Goal: Task Accomplishment & Management: Manage account settings

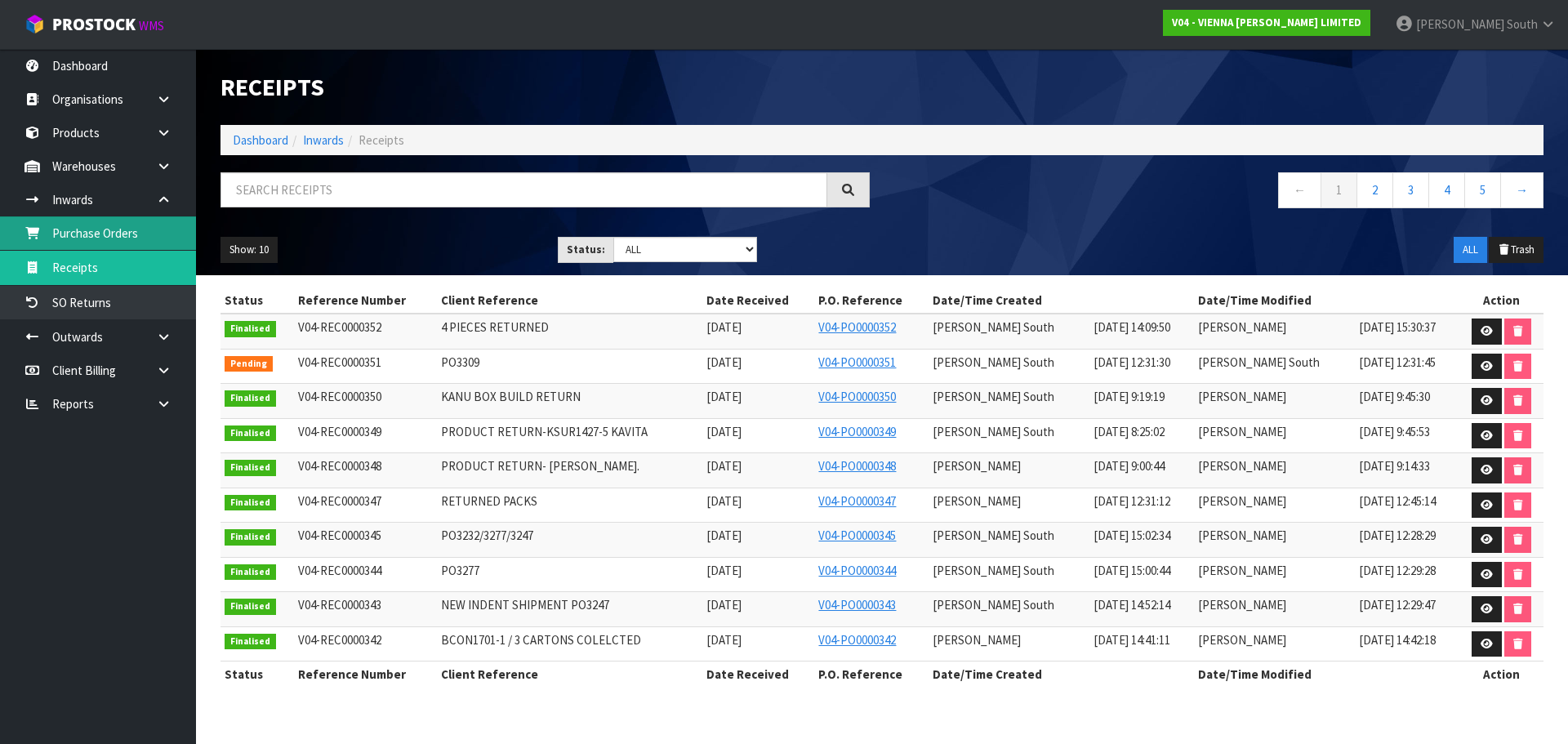
click at [123, 250] on link "Purchase Orders" at bounding box center [98, 232] width 196 height 34
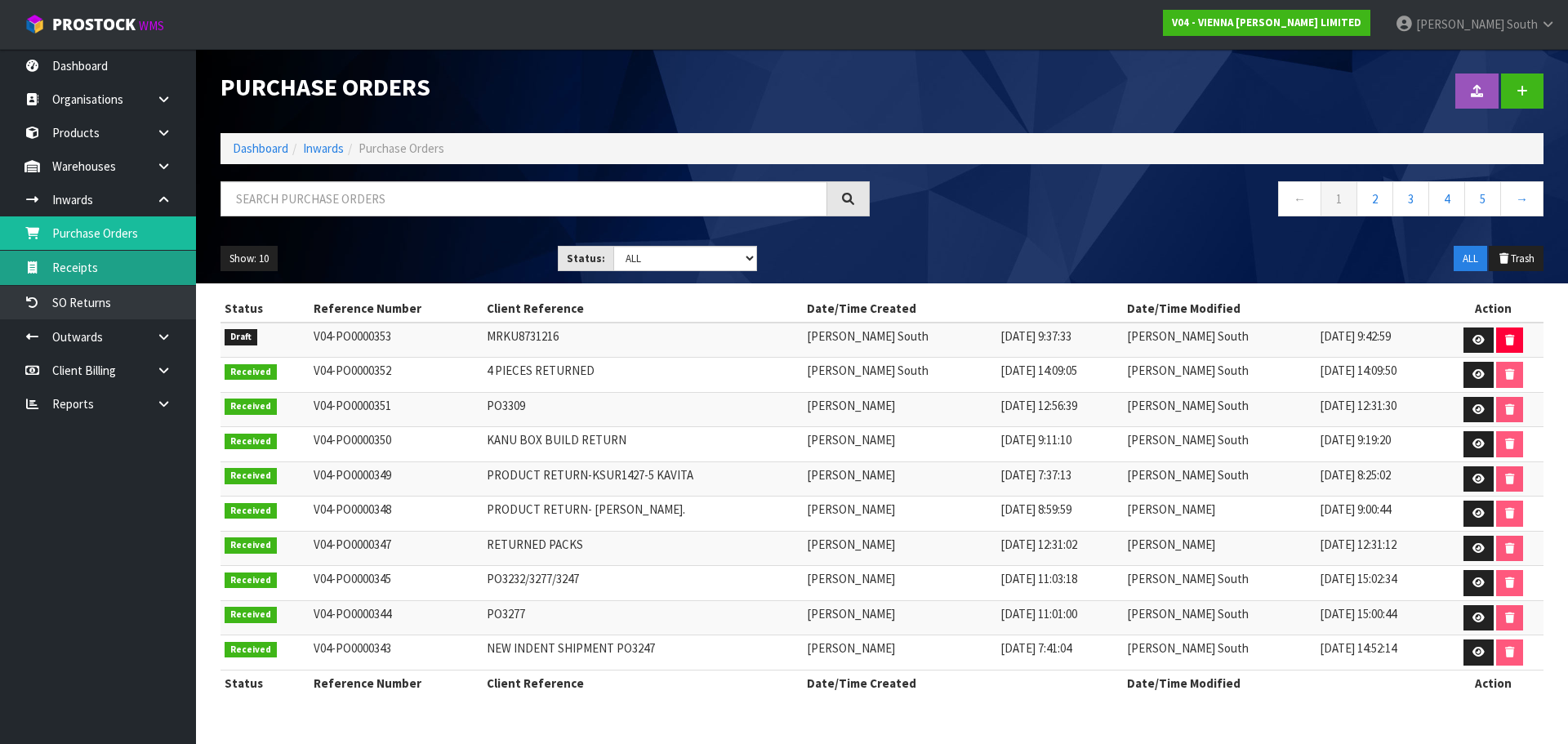
click at [118, 271] on link "Receipts" at bounding box center [98, 267] width 196 height 34
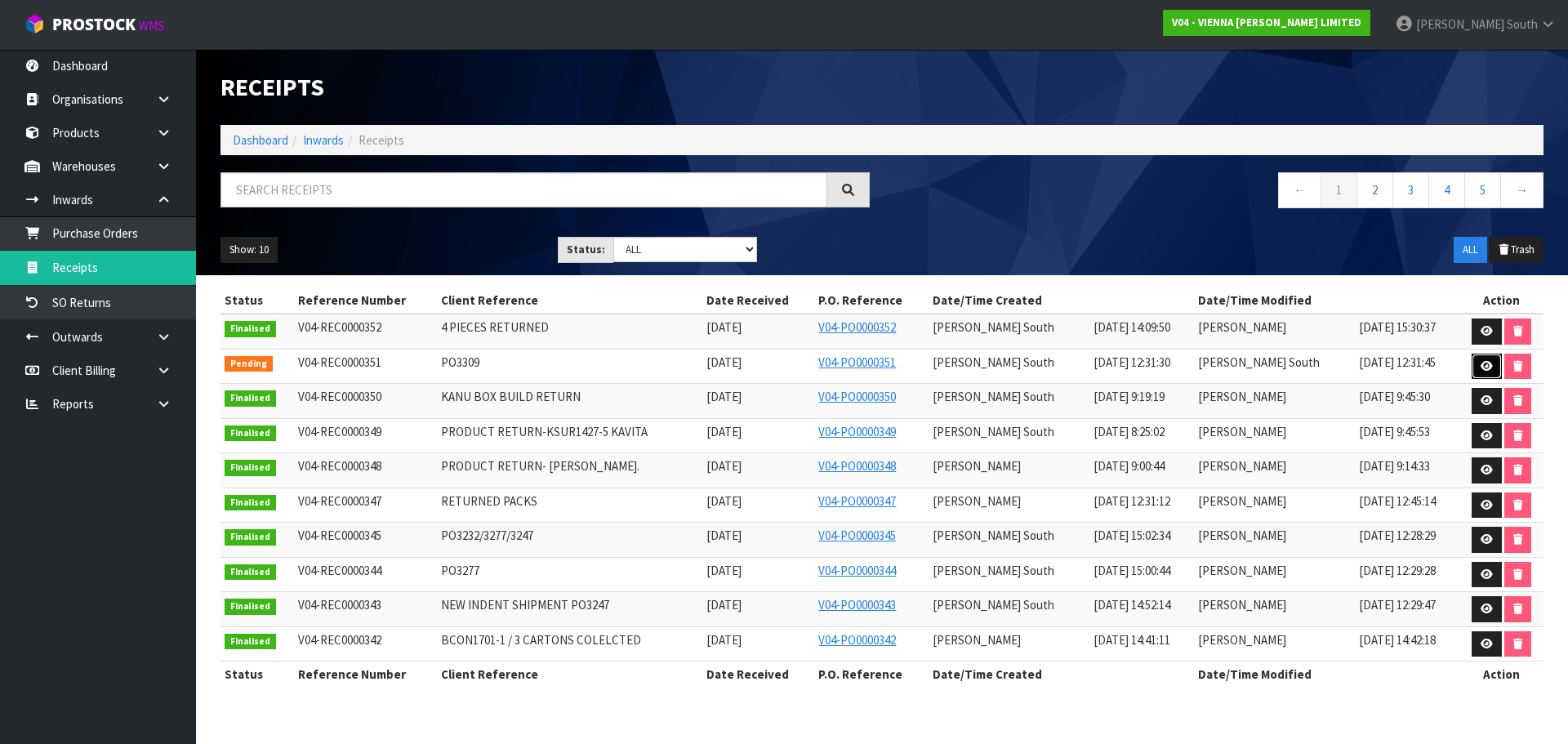
click at [1489, 367] on icon at bounding box center [1486, 367] width 12 height 11
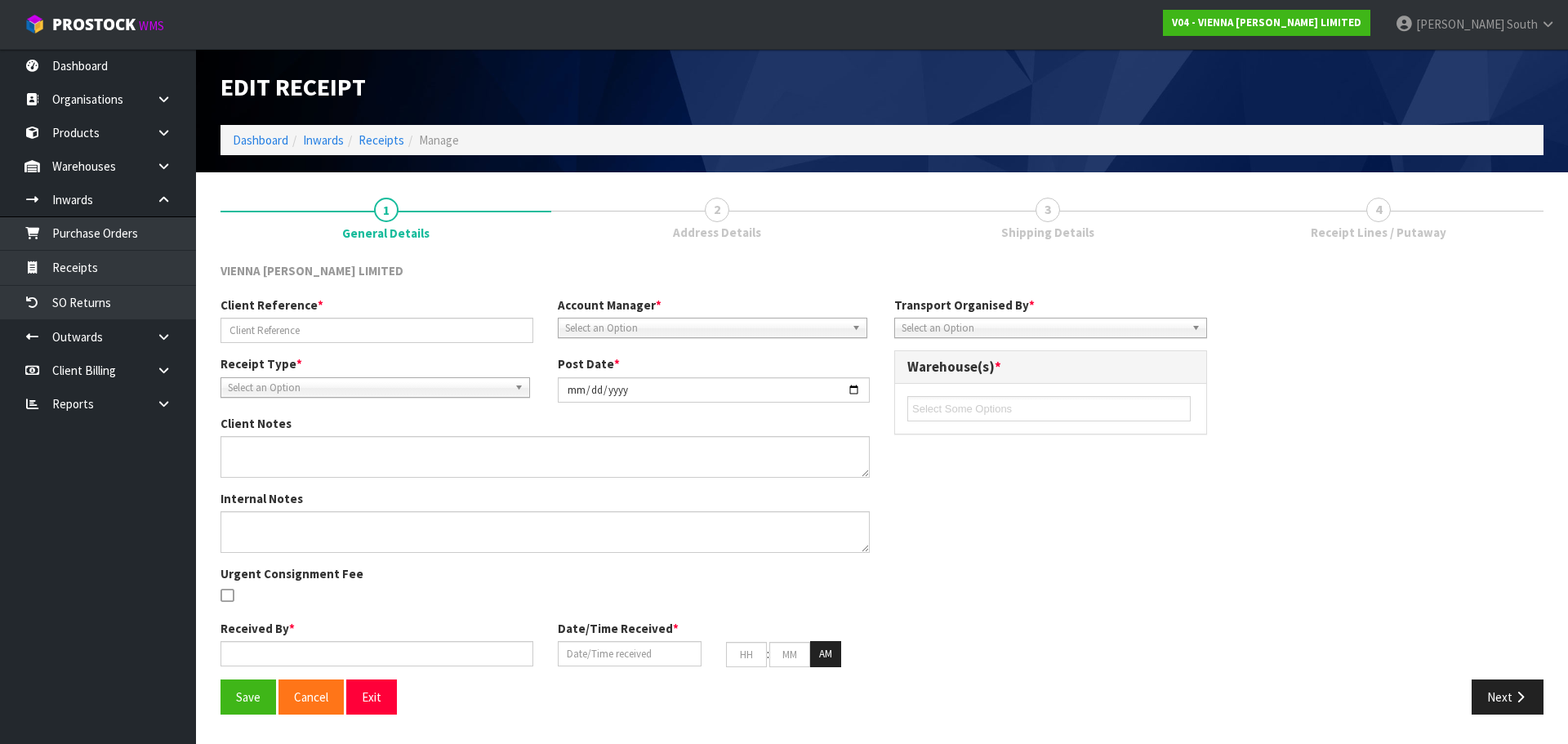
type input "PO3309"
type input "[DATE]"
type input "[PERSON_NAME] South"
type input "[DATE]"
type input "07"
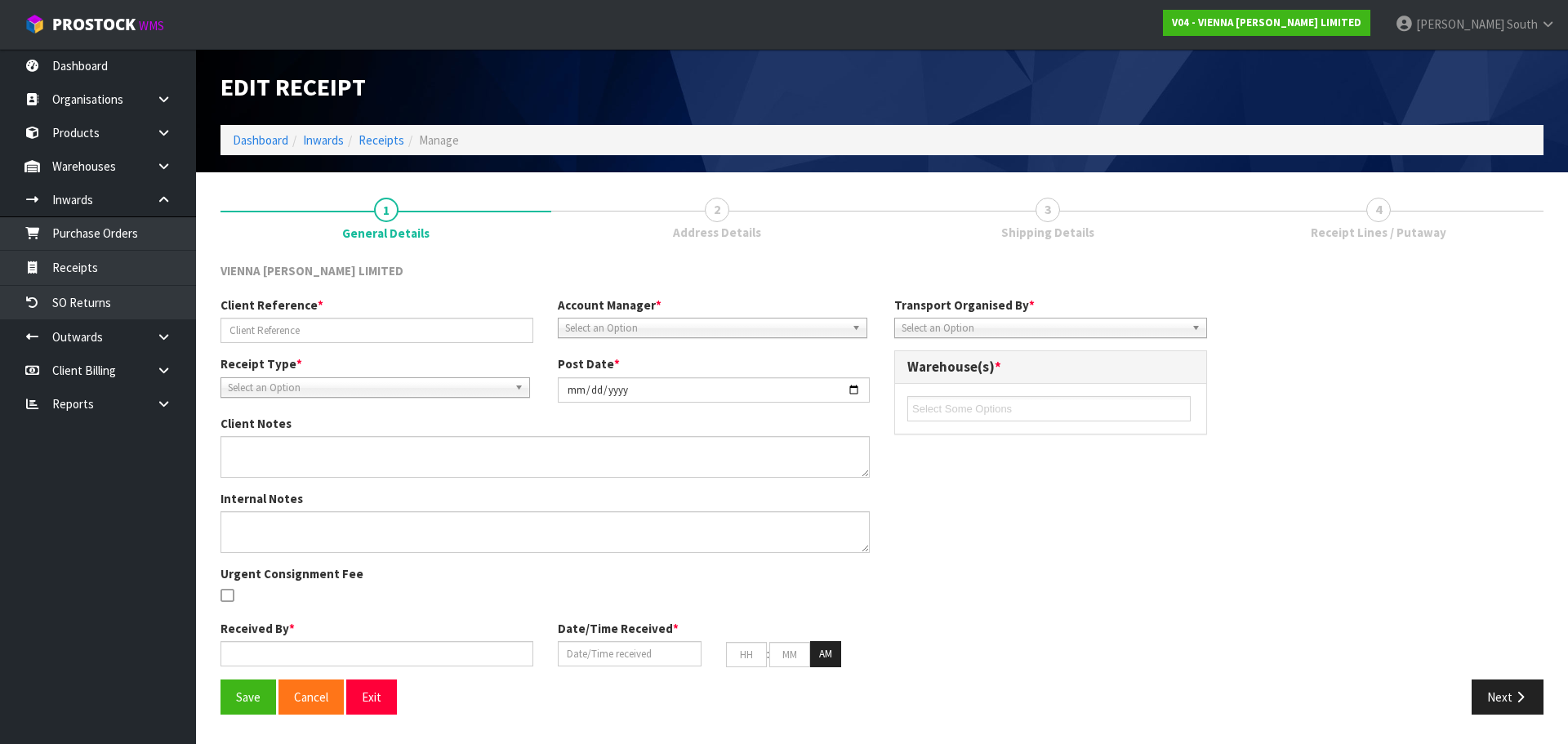
type input "30"
